Goal: Understand process/instructions: Learn how to perform a task or action

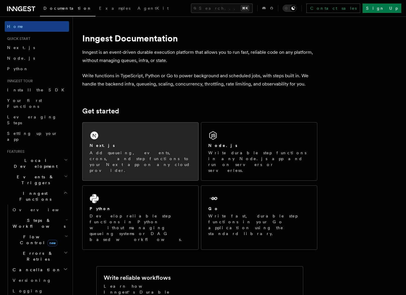
click at [151, 155] on p "Add queueing, events, crons, and step functions to your Next app on any cloud p…" at bounding box center [141, 161] width 102 height 23
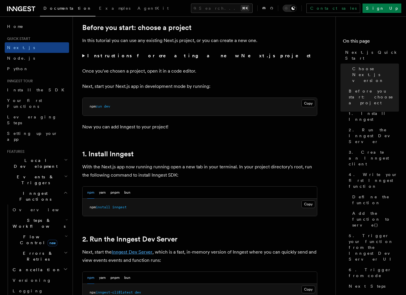
scroll to position [277, 0]
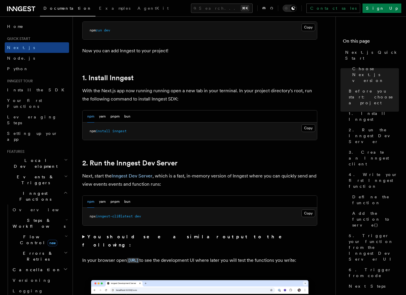
click at [100, 217] on span "inngest-cli@latest" at bounding box center [114, 216] width 37 height 4
copy div "npx inngest-cli@latest dev"
click at [132, 218] on pre "npx inngest-cli@latest dev" at bounding box center [199, 217] width 234 height 18
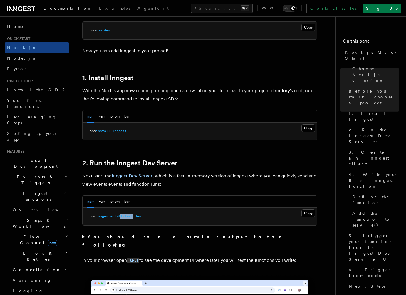
click at [132, 218] on pre "npx inngest-cli@latest dev" at bounding box center [199, 217] width 234 height 18
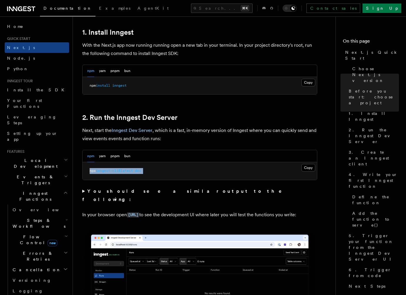
scroll to position [353, 0]
